Goal: Transaction & Acquisition: Obtain resource

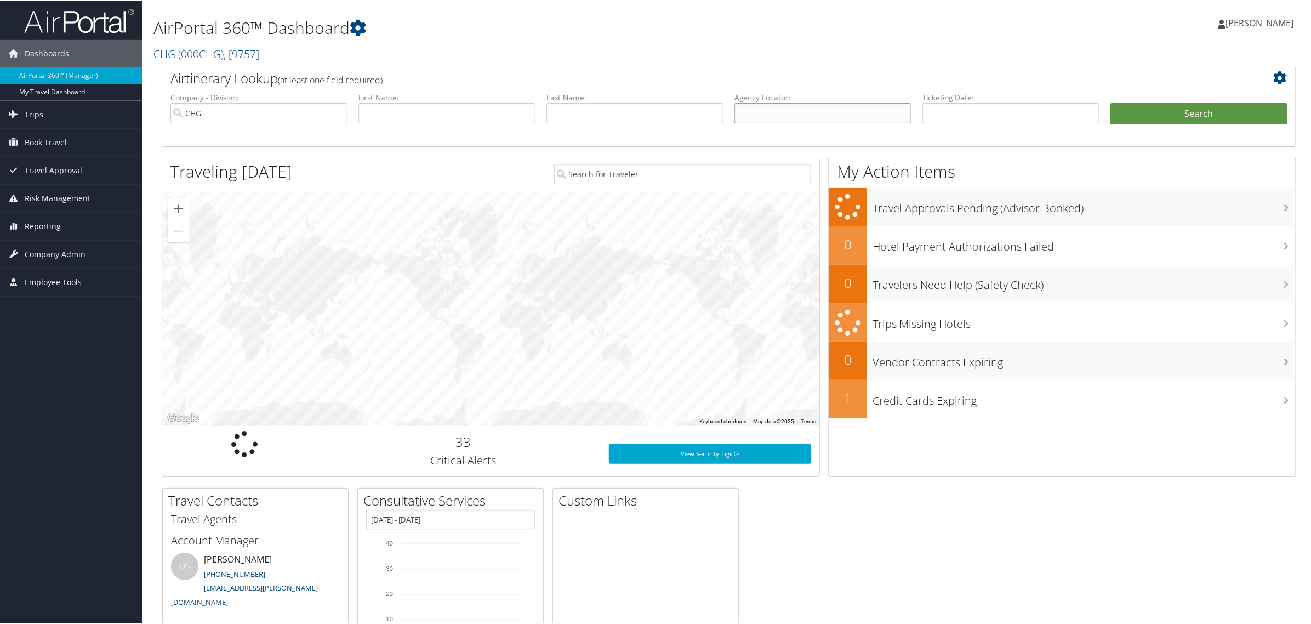
click at [738, 113] on input "text" at bounding box center [823, 112] width 177 height 20
paste input "738579"
type input "738579"
click at [1111, 102] on button "Search" at bounding box center [1199, 113] width 177 height 22
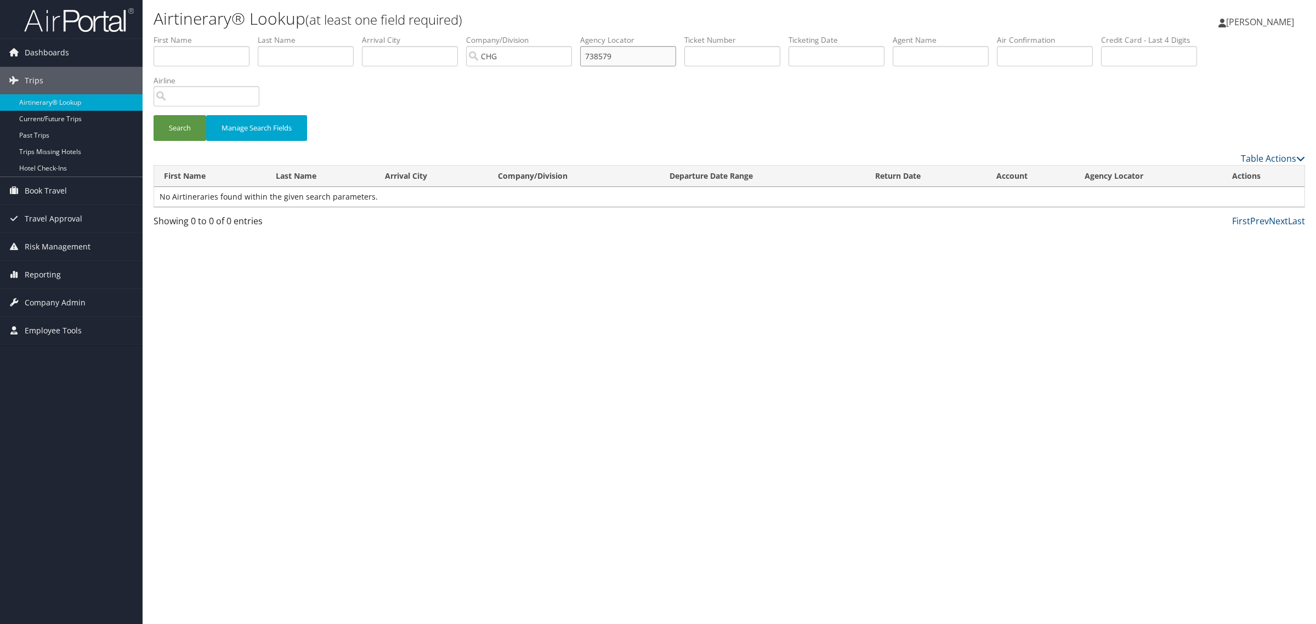
click at [606, 64] on input "738579" at bounding box center [628, 56] width 96 height 20
paste input "DABACE"
type input "DABACE"
click at [153, 115] on button "Search" at bounding box center [179, 128] width 53 height 26
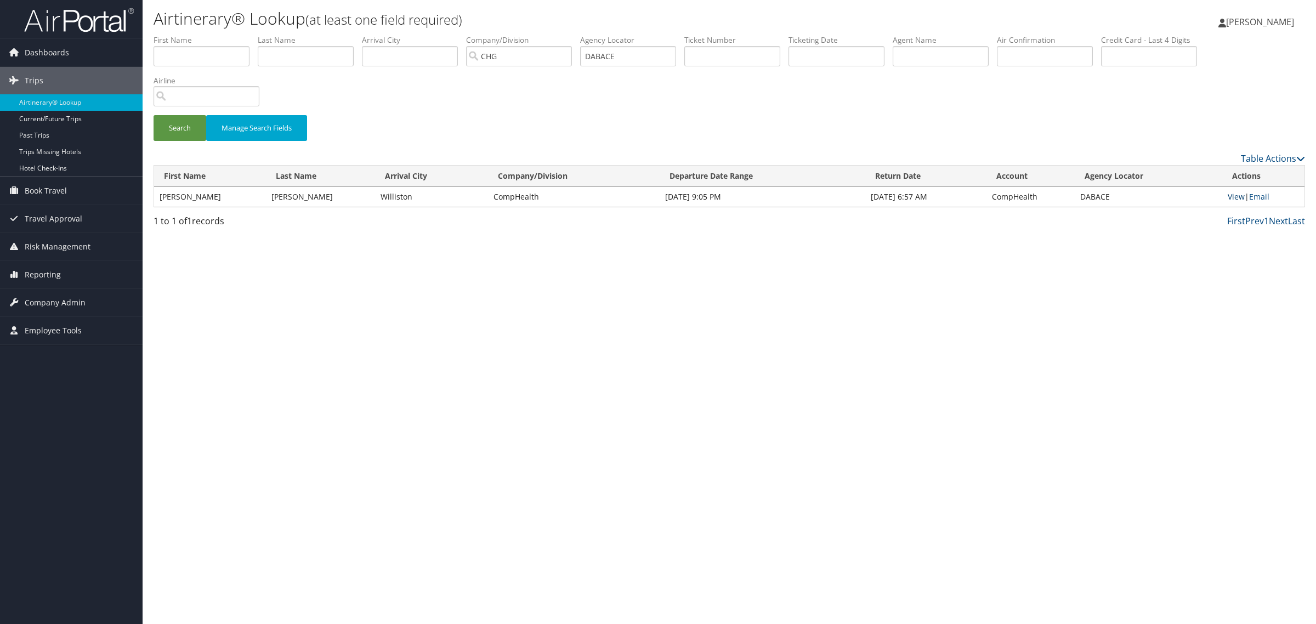
click at [1232, 195] on link "View" at bounding box center [1235, 196] width 17 height 10
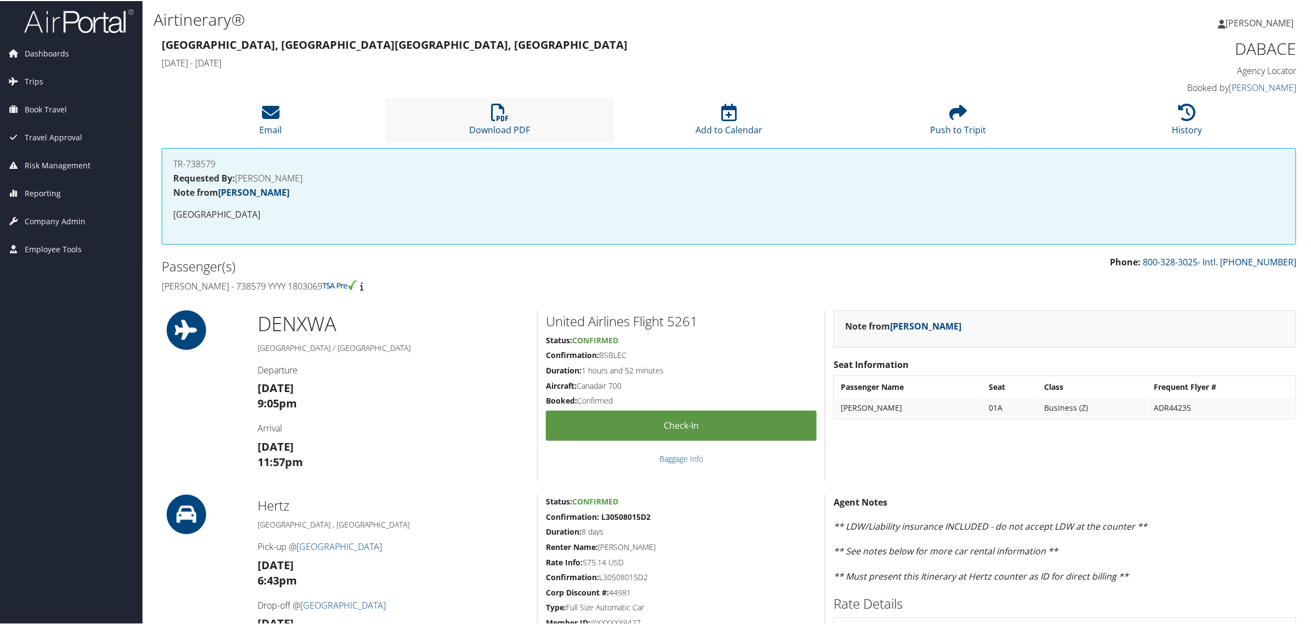
click at [550, 124] on li "Download PDF" at bounding box center [499, 119] width 229 height 44
